Goal: Find specific page/section: Find specific page/section

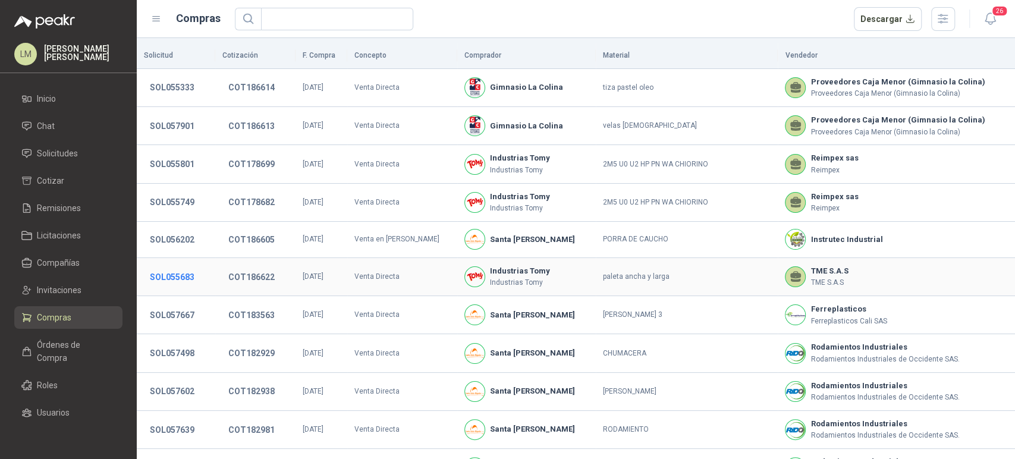
click at [186, 280] on button "SOL055683" at bounding box center [172, 276] width 56 height 21
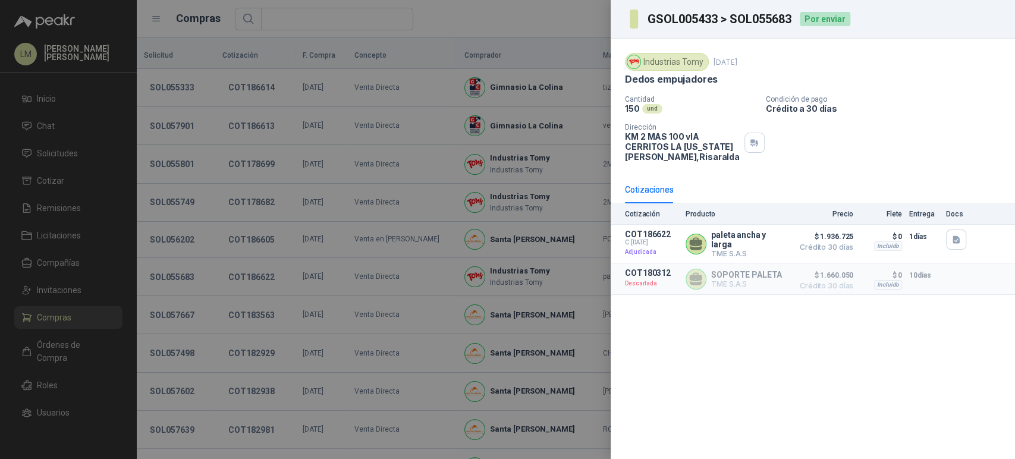
click at [268, 278] on div at bounding box center [507, 229] width 1015 height 459
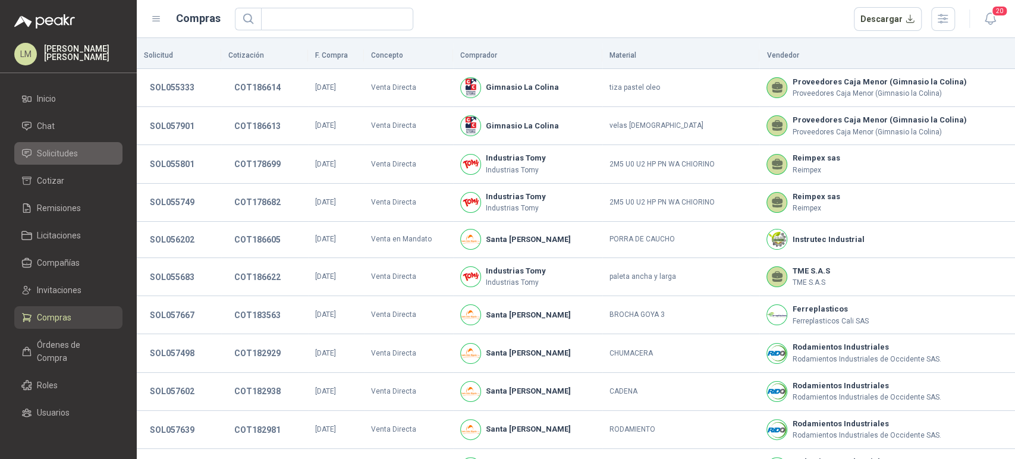
click at [65, 150] on span "Solicitudes" at bounding box center [57, 153] width 41 height 13
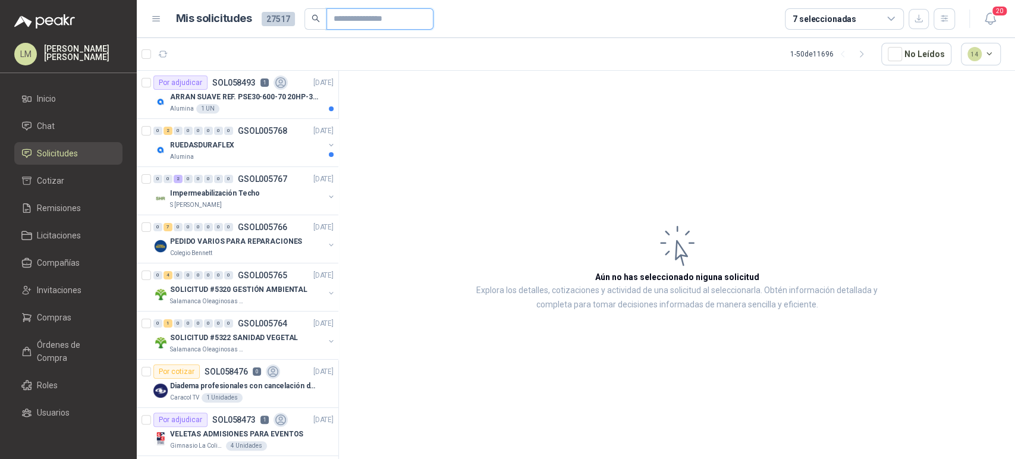
click at [340, 18] on input "text" at bounding box center [375, 19] width 83 height 20
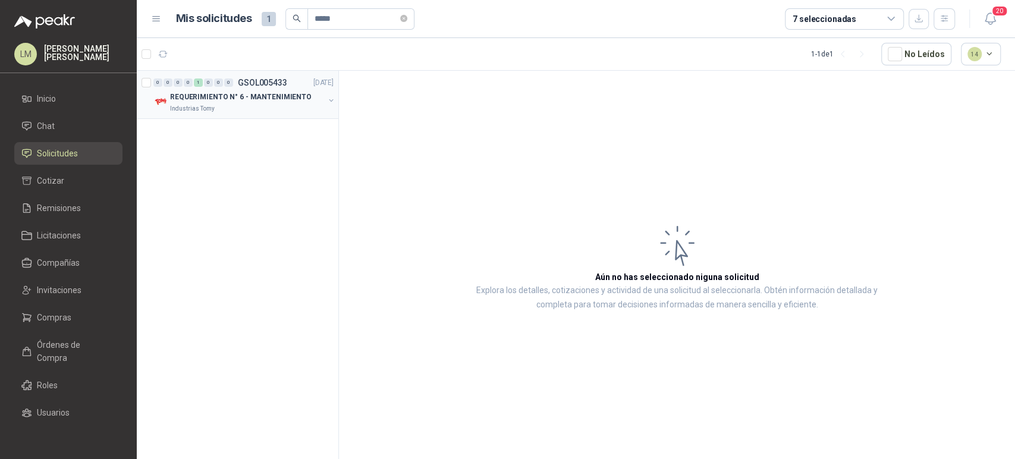
click at [332, 100] on button "button" at bounding box center [331, 101] width 10 height 10
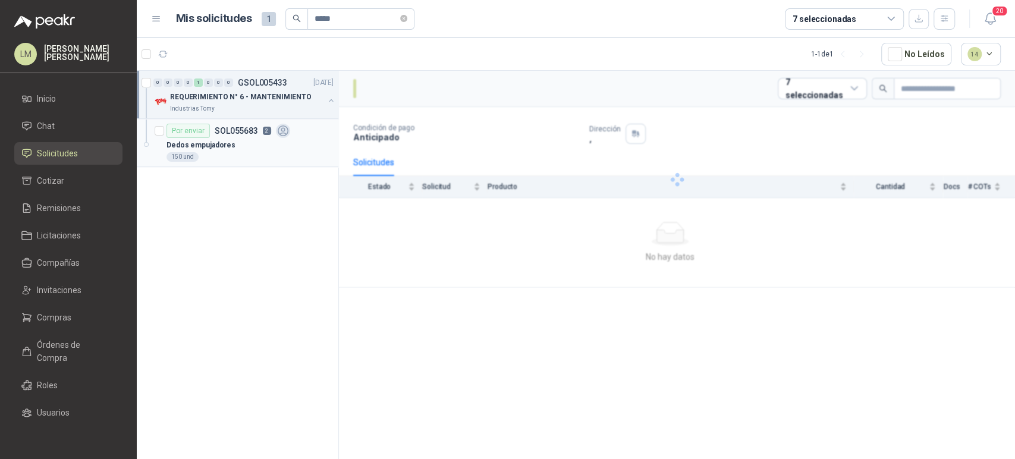
click at [246, 128] on p "SOL055683" at bounding box center [236, 131] width 43 height 8
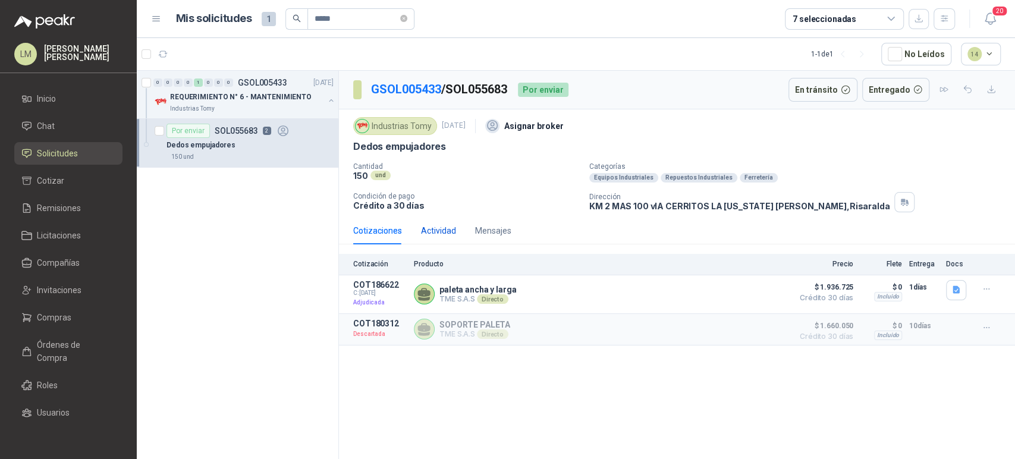
click at [432, 228] on div "Actividad" at bounding box center [438, 230] width 35 height 13
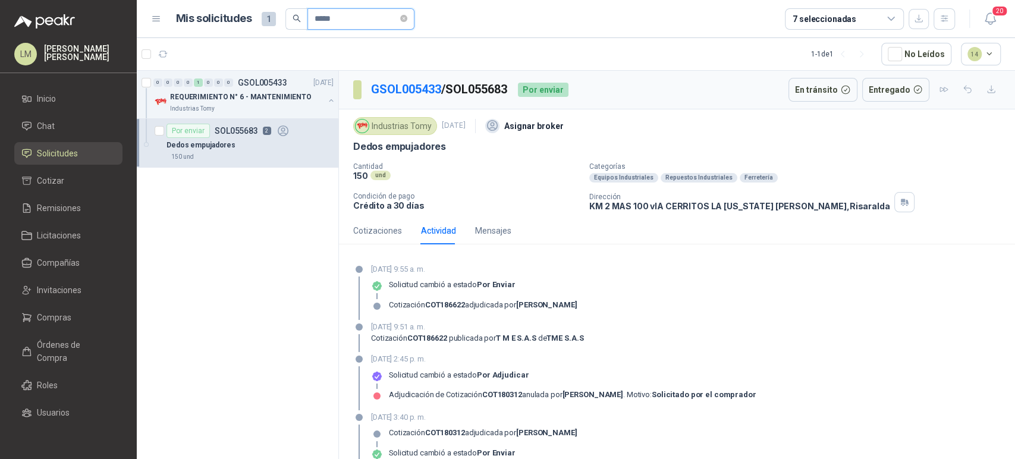
click at [354, 17] on input "*****" at bounding box center [356, 19] width 83 height 20
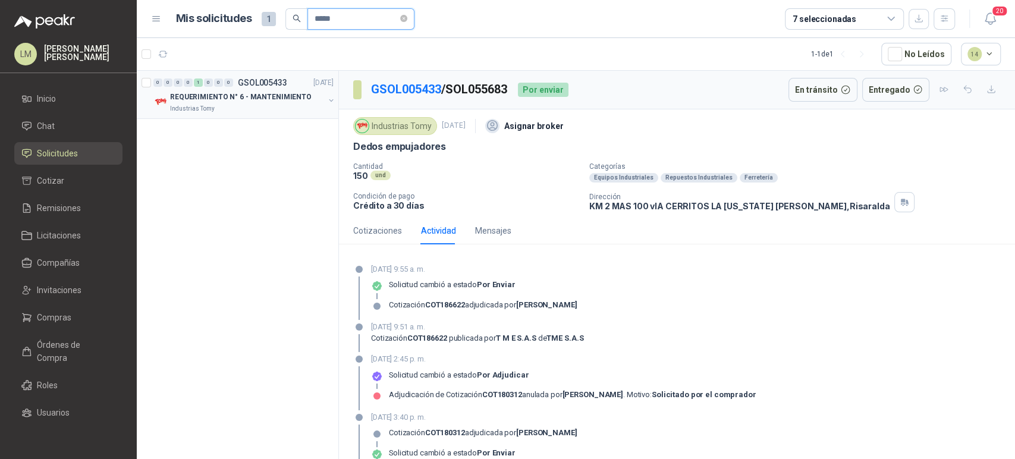
type input "*****"
click at [329, 98] on button "button" at bounding box center [331, 101] width 10 height 10
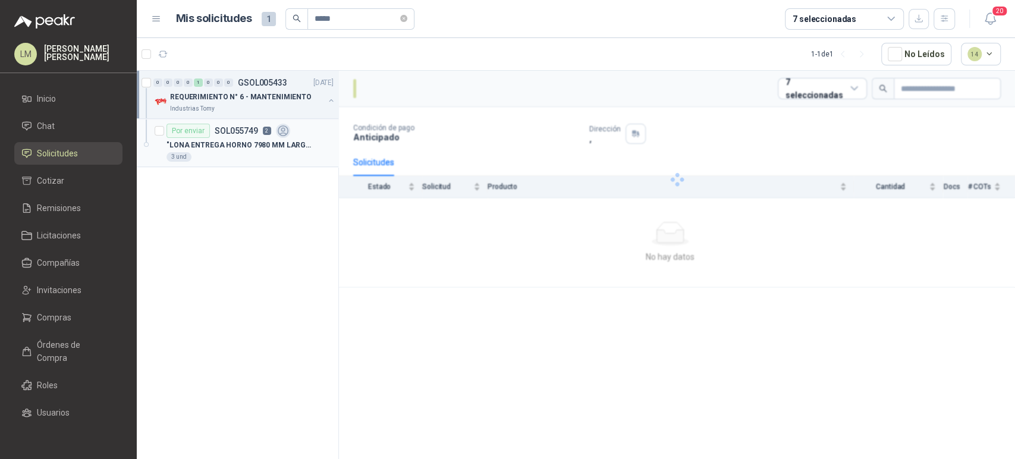
click at [266, 140] on p ""LONA ENTREGA HORNO 7980 MM LARGO* 1300 MM ANCHO L1" at bounding box center [240, 145] width 148 height 11
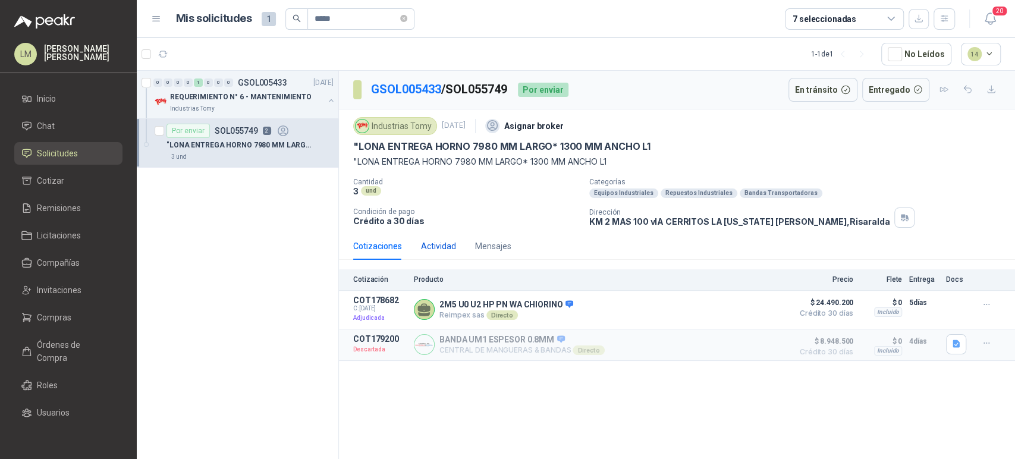
click at [445, 246] on div "Actividad" at bounding box center [438, 246] width 35 height 13
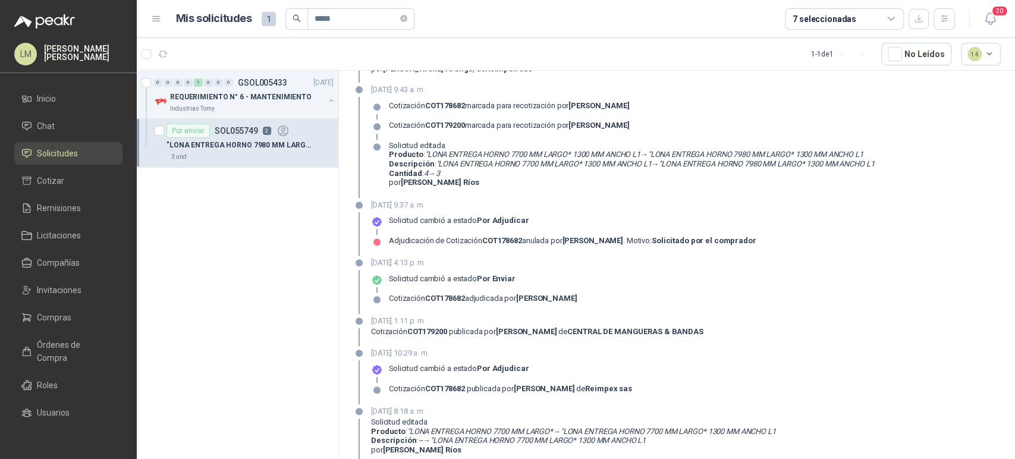
scroll to position [360, 0]
click at [56, 313] on span "Compras" at bounding box center [54, 317] width 34 height 13
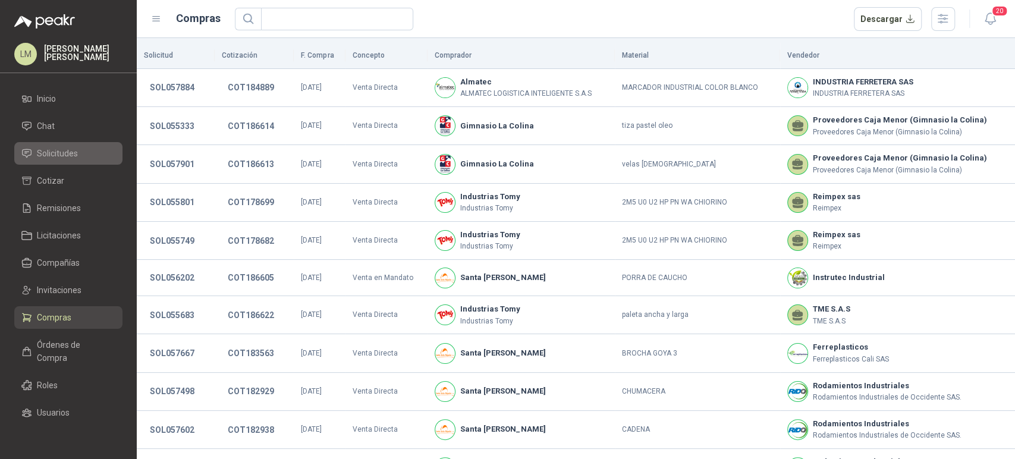
click at [65, 161] on link "Solicitudes" at bounding box center [68, 153] width 108 height 23
